Goal: Transaction & Acquisition: Purchase product/service

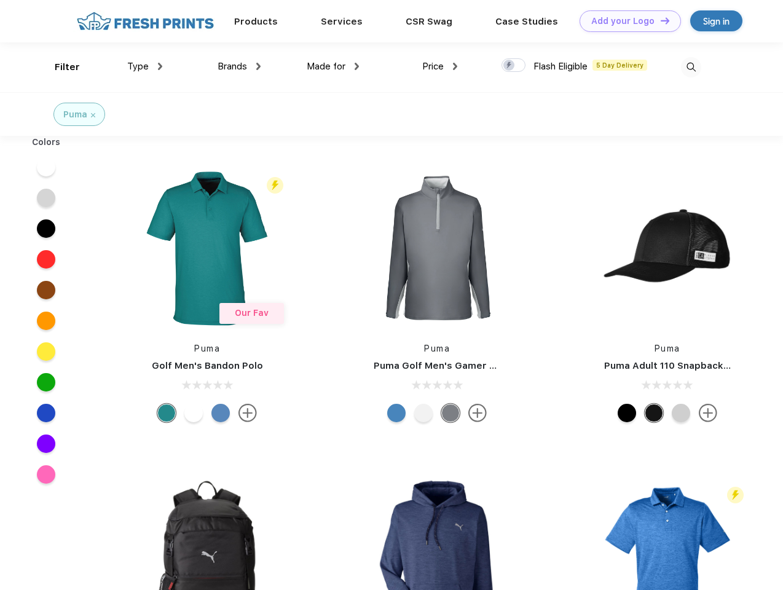
click at [626, 21] on link "Add your Logo Design Tool" at bounding box center [630, 21] width 101 height 22
click at [0, 0] on div "Design Tool" at bounding box center [0, 0] width 0 height 0
click at [660, 20] on link "Add your Logo Design Tool" at bounding box center [630, 21] width 101 height 22
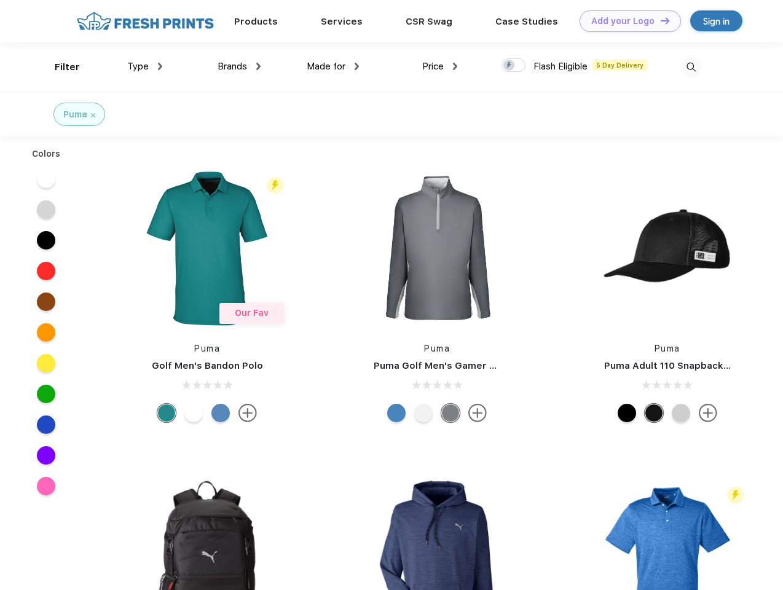
click at [59, 67] on div "Filter" at bounding box center [67, 67] width 25 height 14
click at [145, 66] on span "Type" at bounding box center [138, 66] width 22 height 11
click at [239, 66] on span "Brands" at bounding box center [233, 66] width 30 height 11
click at [333, 66] on span "Made for" at bounding box center [326, 66] width 39 height 11
click at [440, 66] on span "Price" at bounding box center [433, 66] width 22 height 11
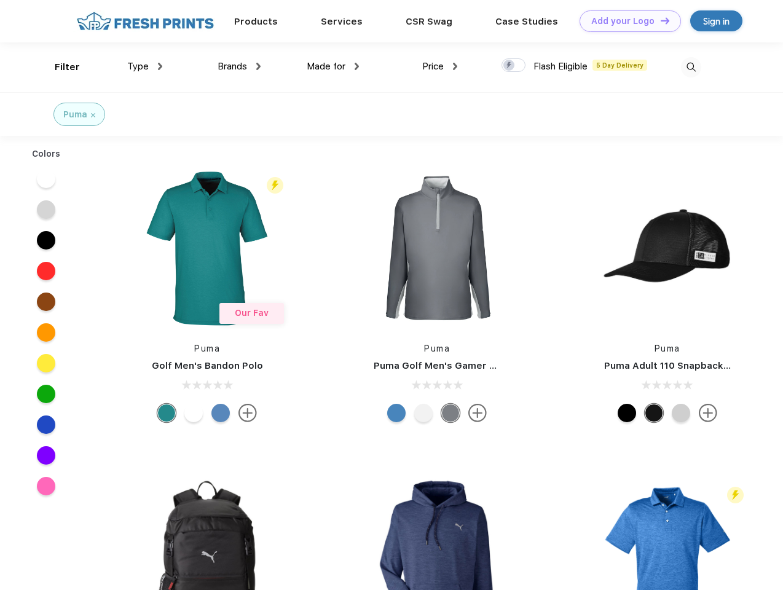
click at [514, 66] on div at bounding box center [514, 65] width 24 height 14
click at [510, 66] on input "checkbox" at bounding box center [506, 62] width 8 height 8
click at [691, 67] on img at bounding box center [691, 67] width 20 height 20
